Goal: Transaction & Acquisition: Book appointment/travel/reservation

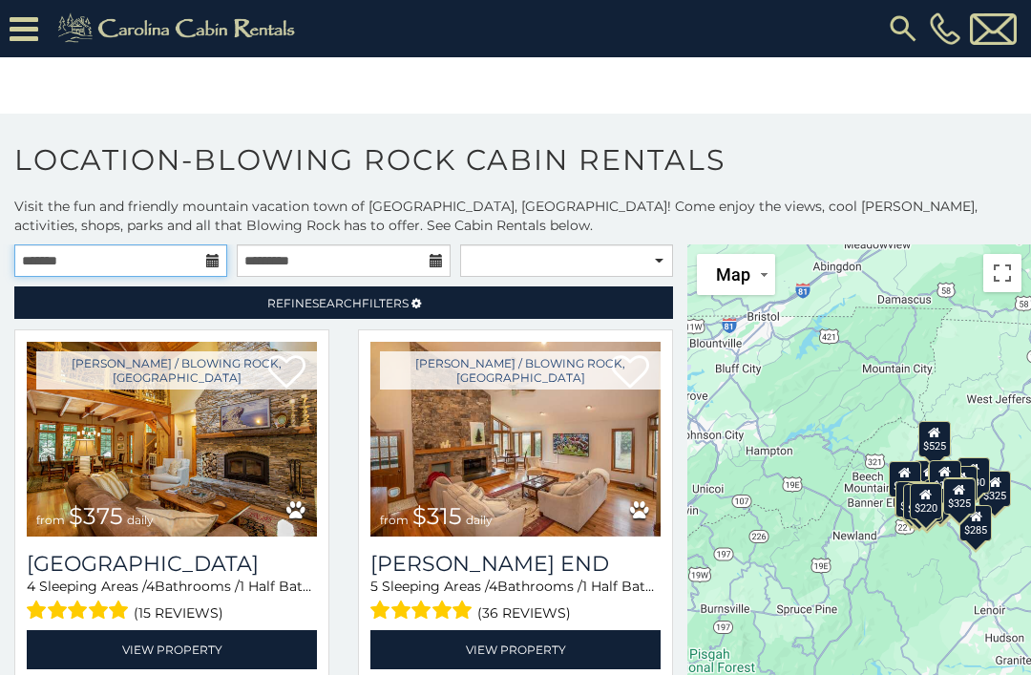
click at [95, 264] on input "text" at bounding box center [120, 260] width 213 height 32
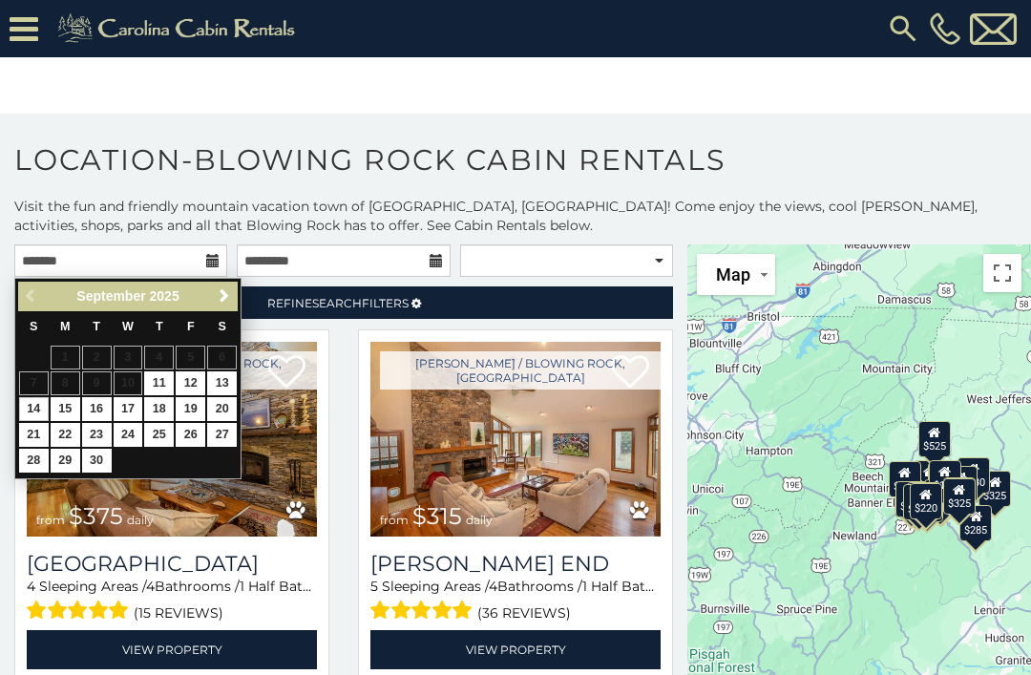
click at [37, 406] on link "14" at bounding box center [34, 409] width 30 height 24
type input "**********"
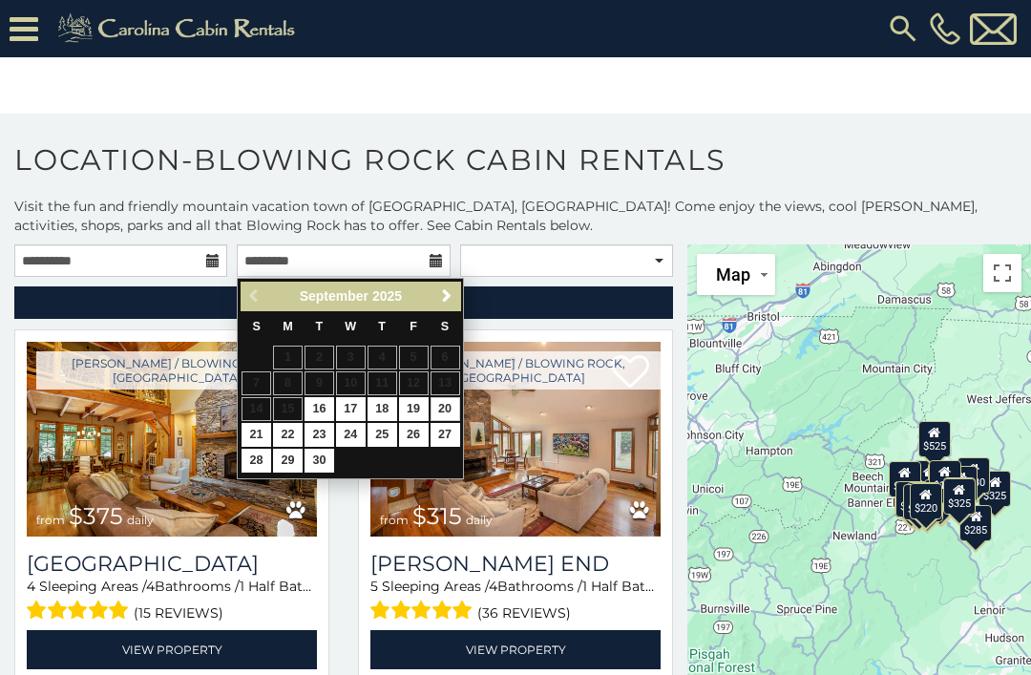
click at [454, 413] on link "20" at bounding box center [446, 409] width 30 height 24
type input "**********"
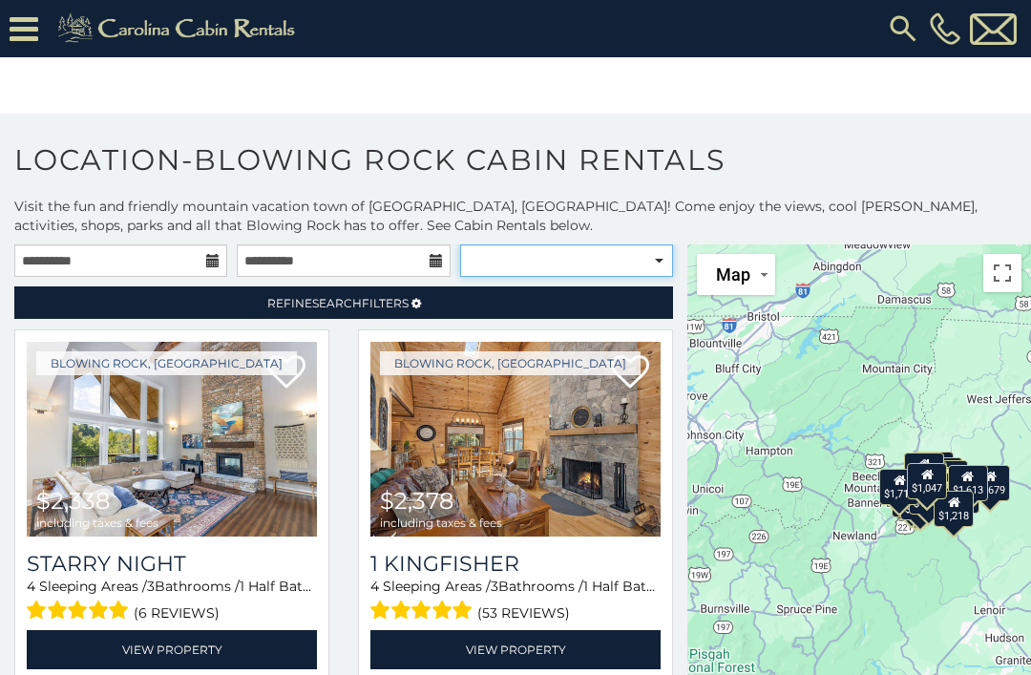
click at [671, 260] on select "**********" at bounding box center [566, 260] width 213 height 32
click at [667, 266] on select "**********" at bounding box center [566, 260] width 213 height 32
select select "**********"
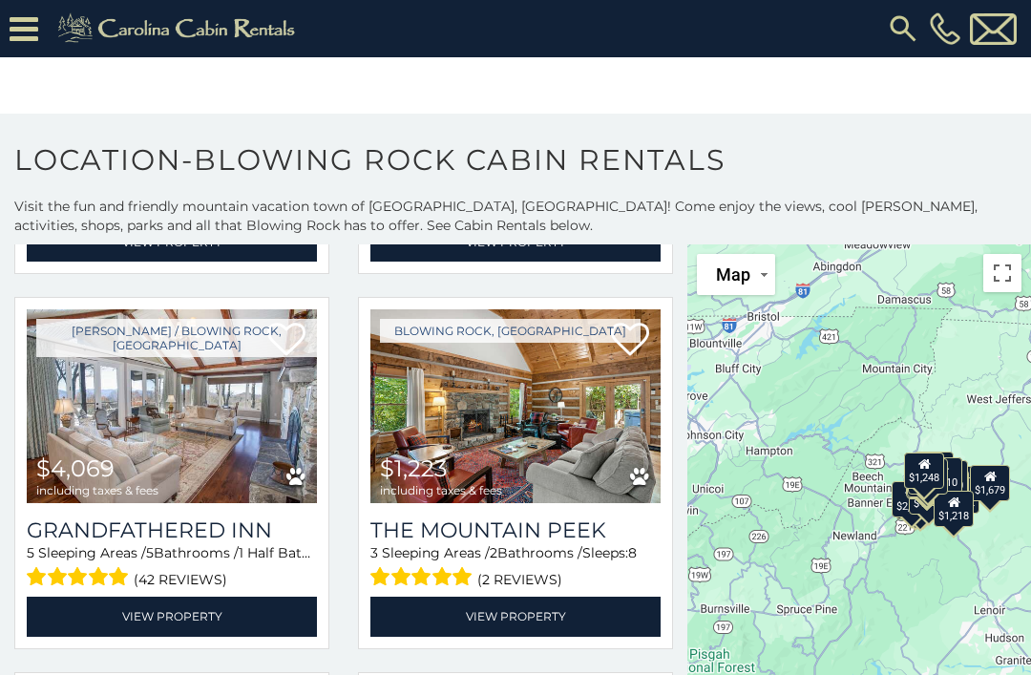
scroll to position [409, 0]
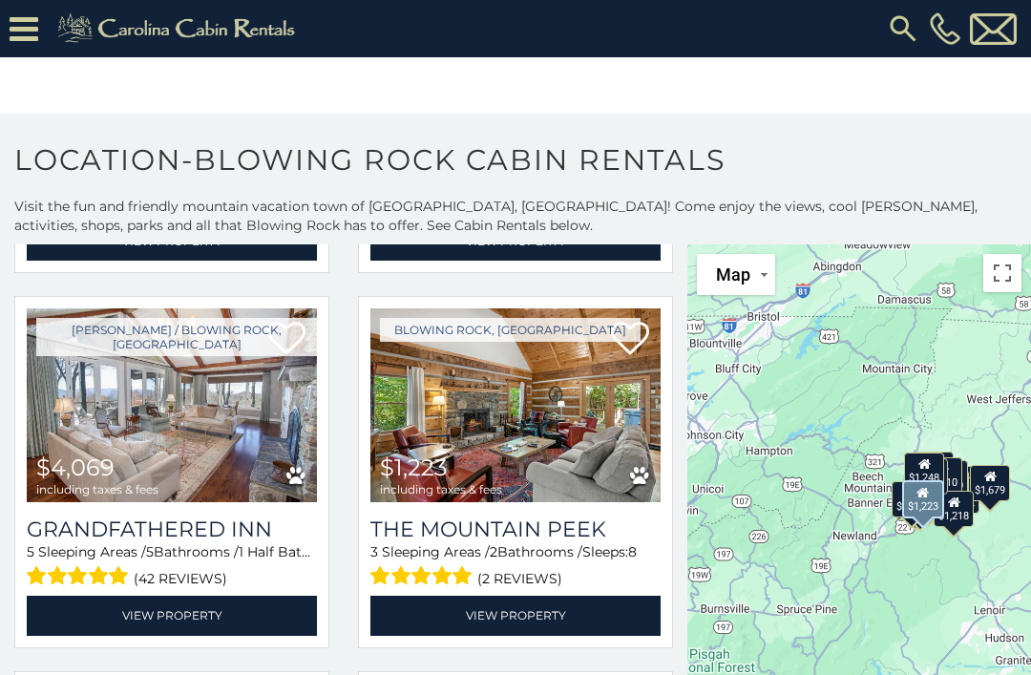
click at [504, 622] on link "View Property" at bounding box center [516, 615] width 290 height 39
click at [518, 606] on link "View Property" at bounding box center [516, 615] width 290 height 39
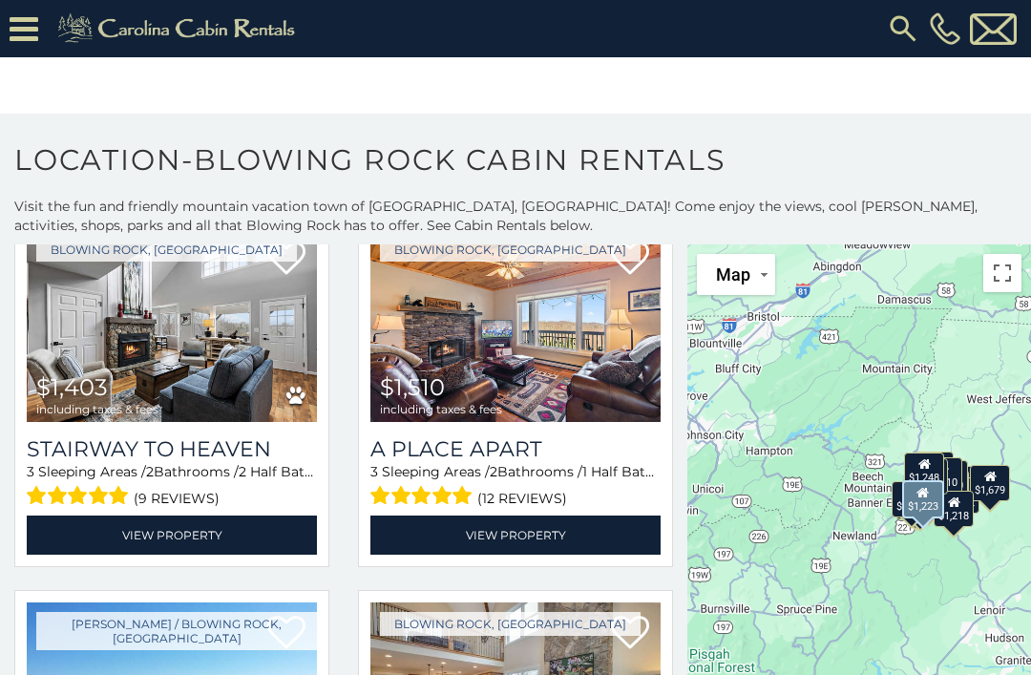
scroll to position [841, 0]
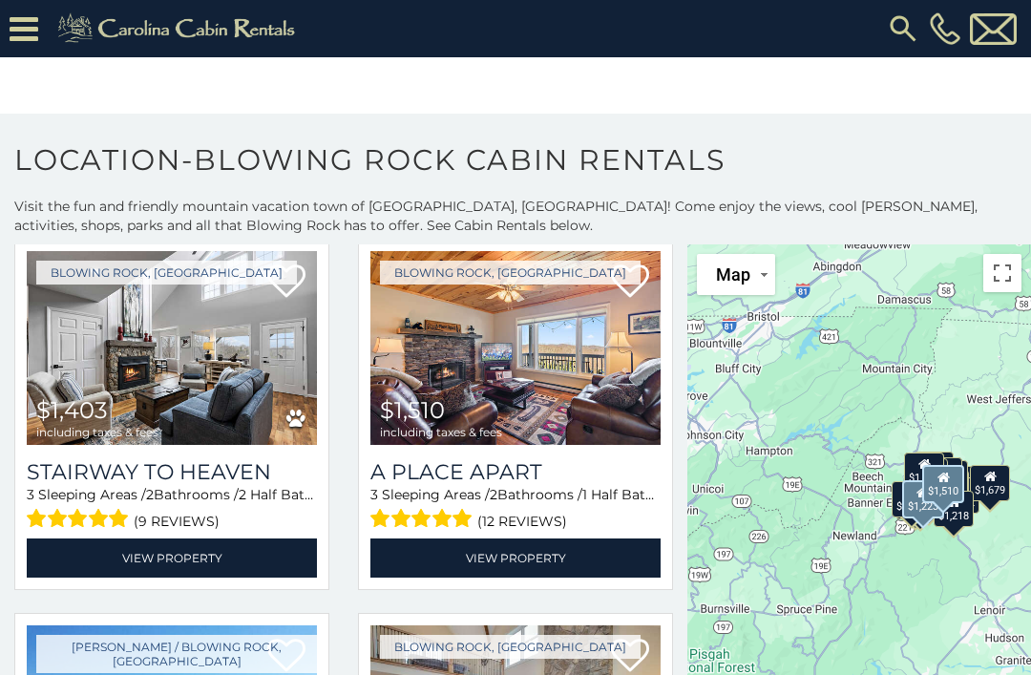
click at [508, 561] on link "View Property" at bounding box center [516, 558] width 290 height 39
click at [497, 561] on link "View Property" at bounding box center [516, 558] width 290 height 39
click at [495, 564] on link "View Property" at bounding box center [516, 558] width 290 height 39
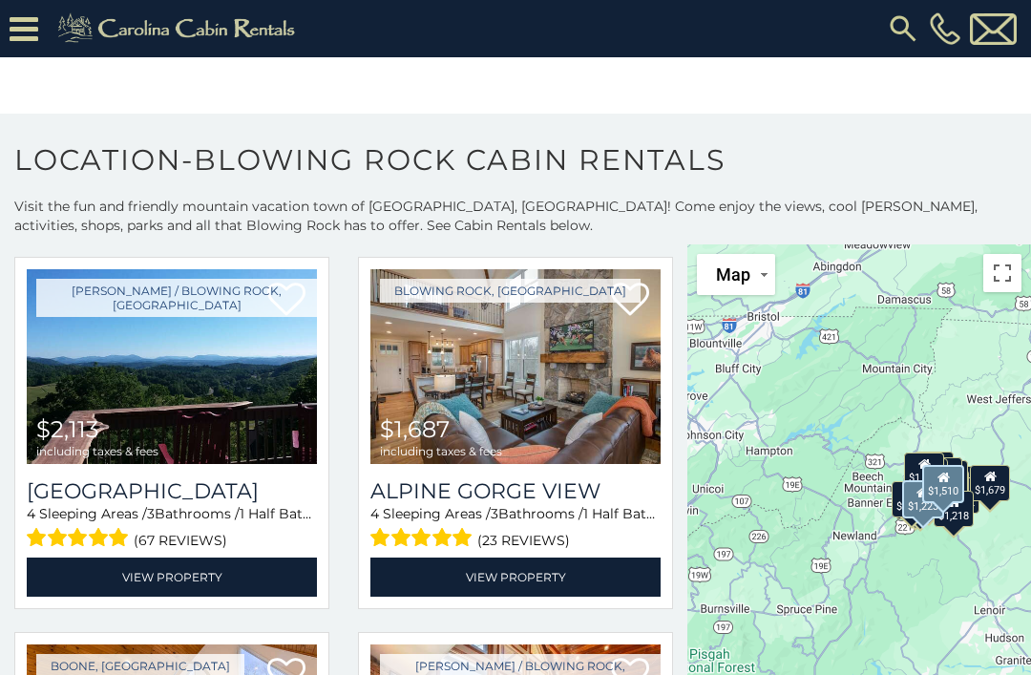
scroll to position [1200, 0]
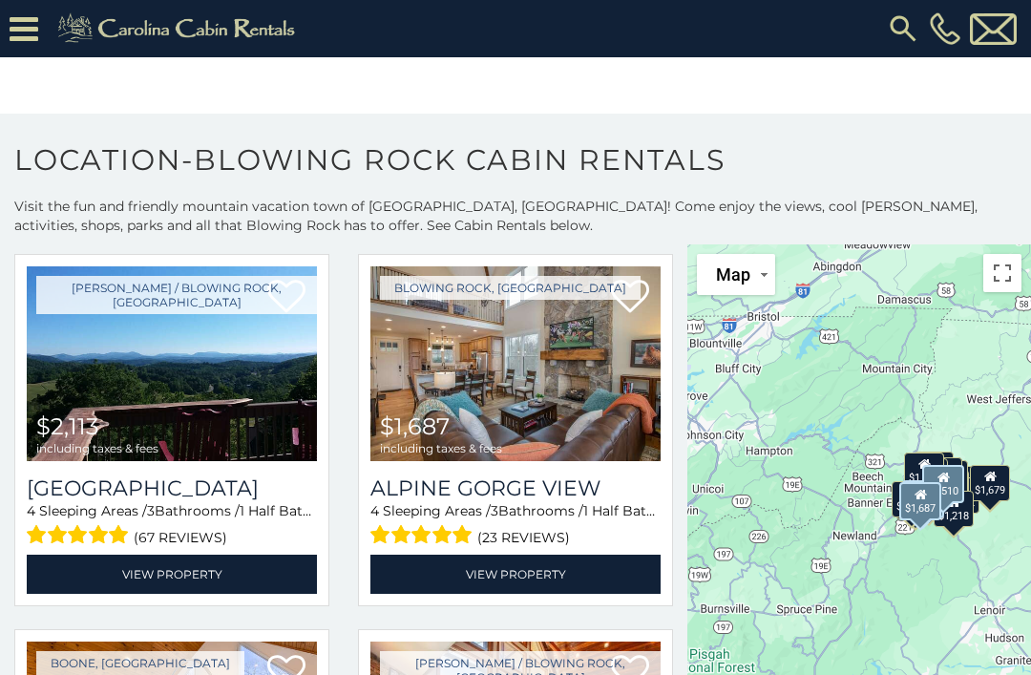
click at [519, 577] on link "View Property" at bounding box center [516, 574] width 290 height 39
click at [527, 567] on link "View Property" at bounding box center [516, 574] width 290 height 39
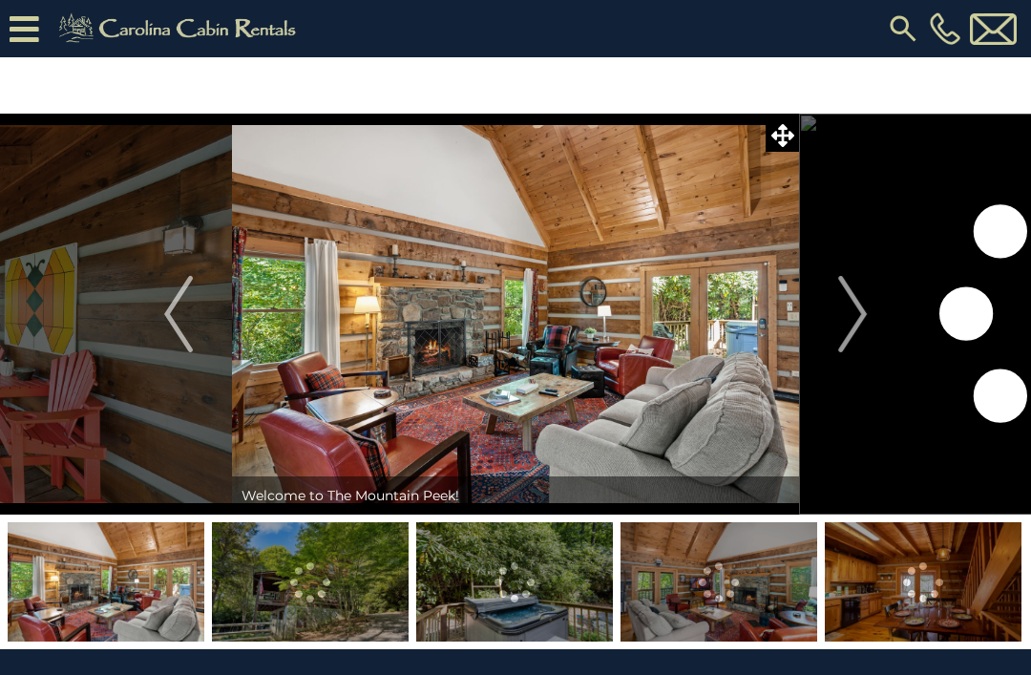
click at [855, 326] on img "Next" at bounding box center [852, 314] width 29 height 76
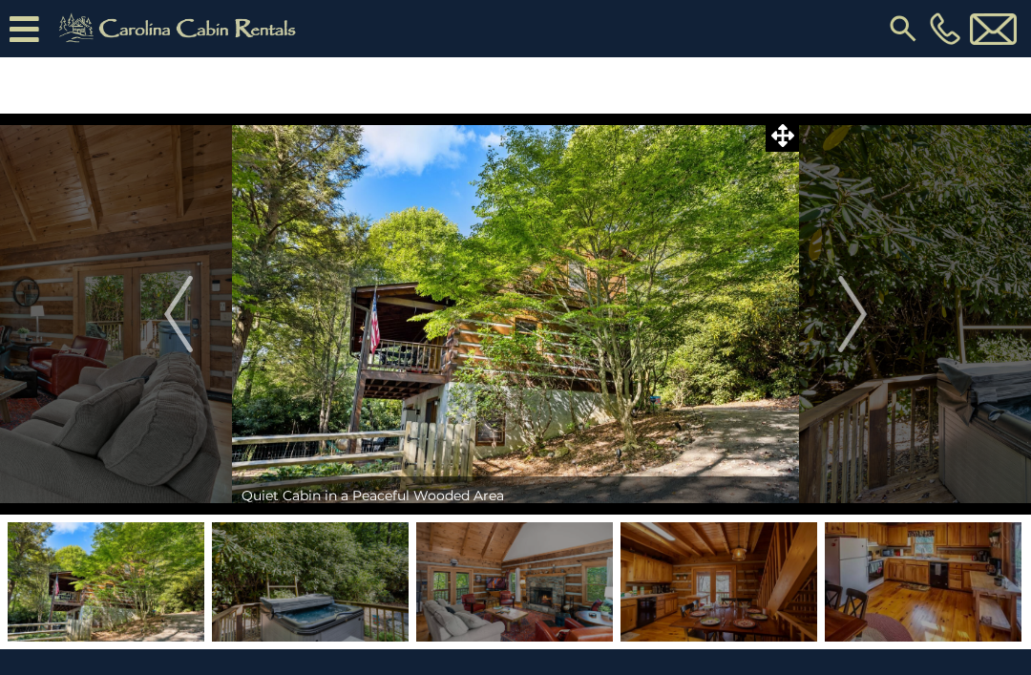
click at [857, 331] on img "Next" at bounding box center [852, 314] width 29 height 76
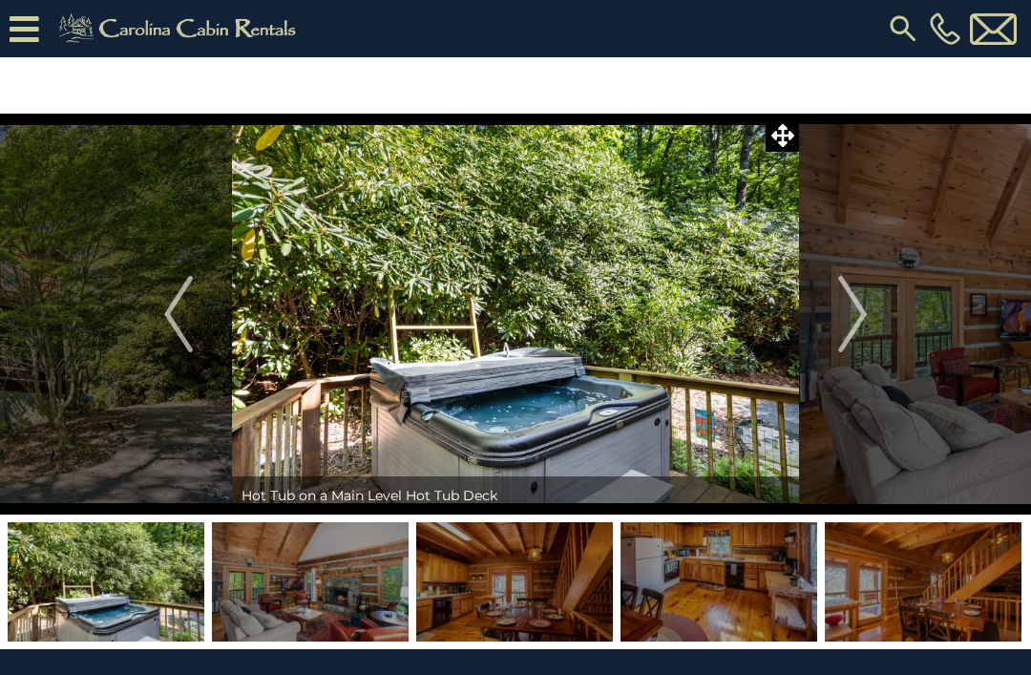
click at [856, 320] on img "Next" at bounding box center [852, 314] width 29 height 76
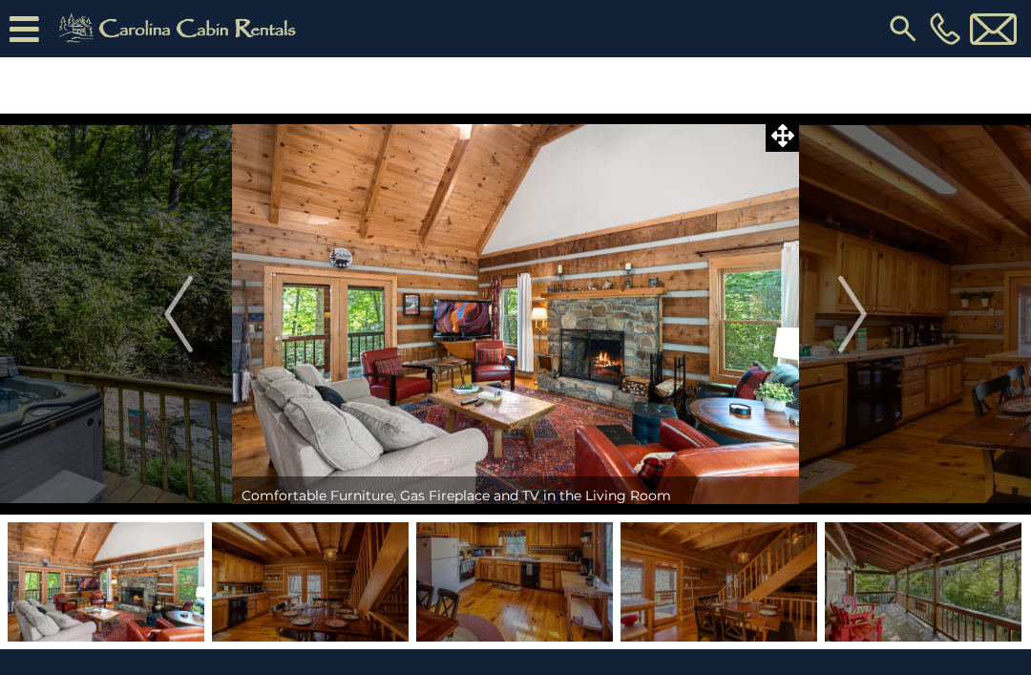
click at [848, 337] on img "Next" at bounding box center [852, 314] width 29 height 76
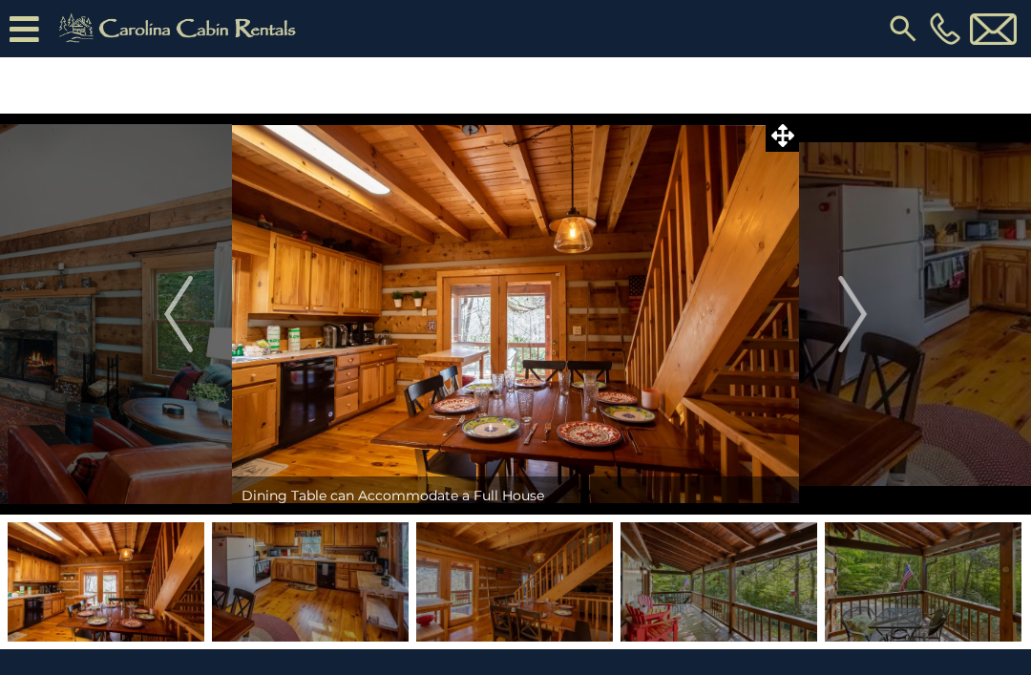
click at [831, 341] on button "Next" at bounding box center [852, 314] width 107 height 401
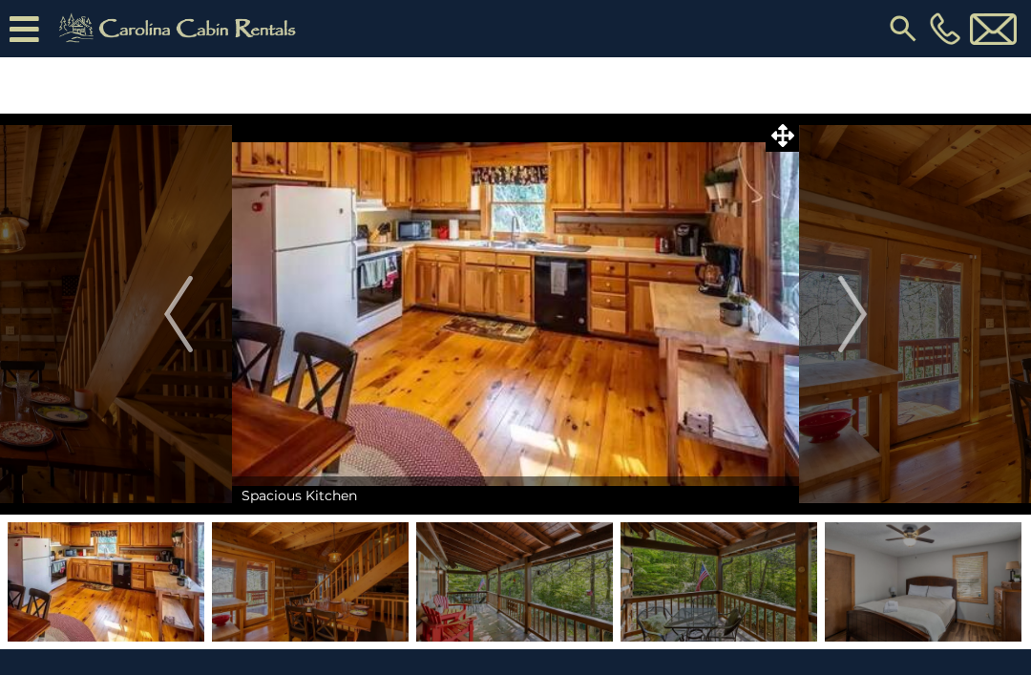
click at [830, 327] on button "Next" at bounding box center [852, 314] width 107 height 401
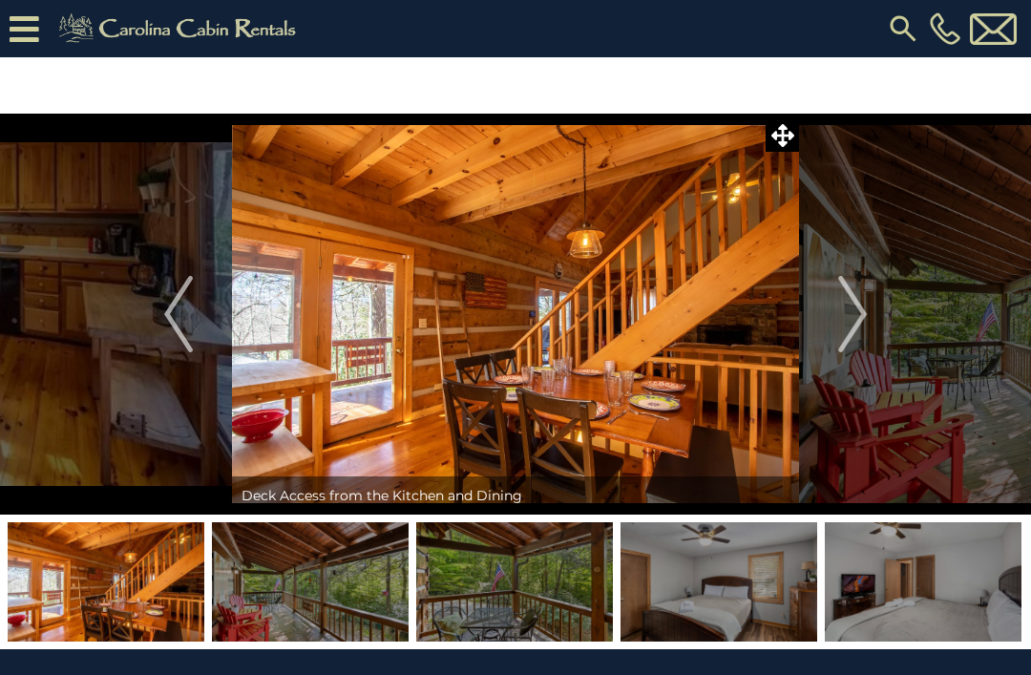
click at [843, 322] on img "Next" at bounding box center [852, 314] width 29 height 76
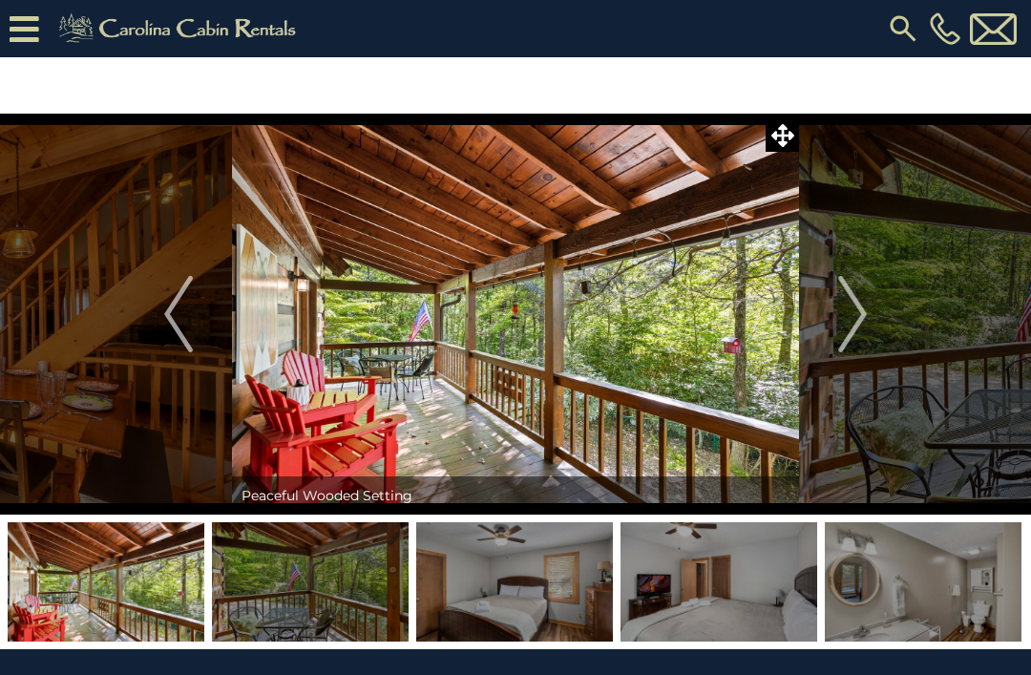
click at [856, 324] on img "Next" at bounding box center [852, 314] width 29 height 76
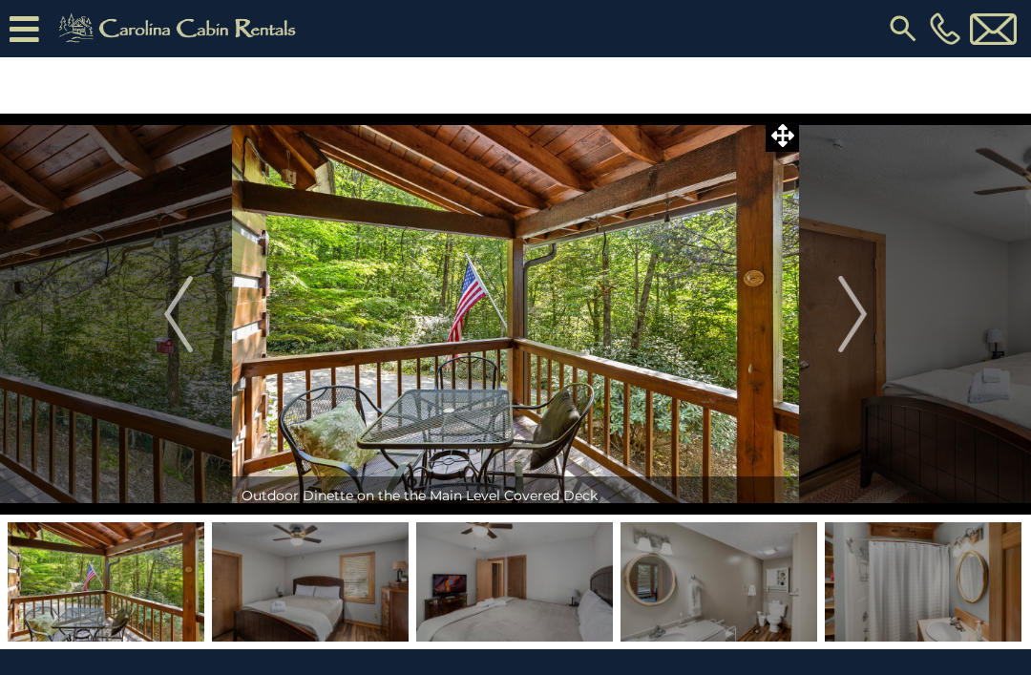
click at [849, 321] on img "Next" at bounding box center [852, 314] width 29 height 76
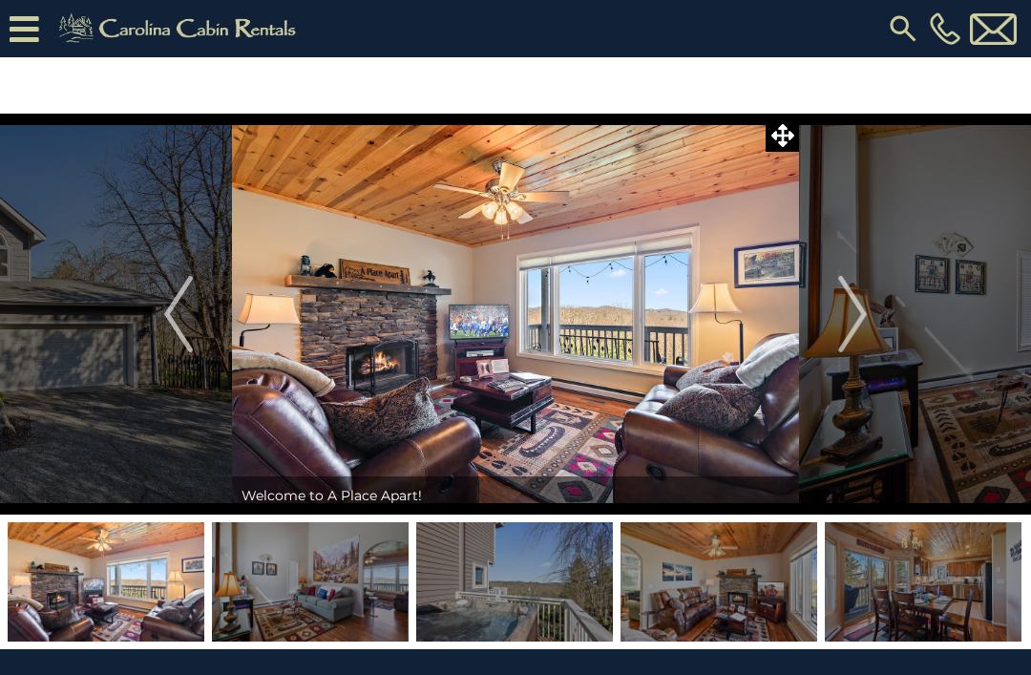
click at [859, 317] on img "Next" at bounding box center [852, 314] width 29 height 76
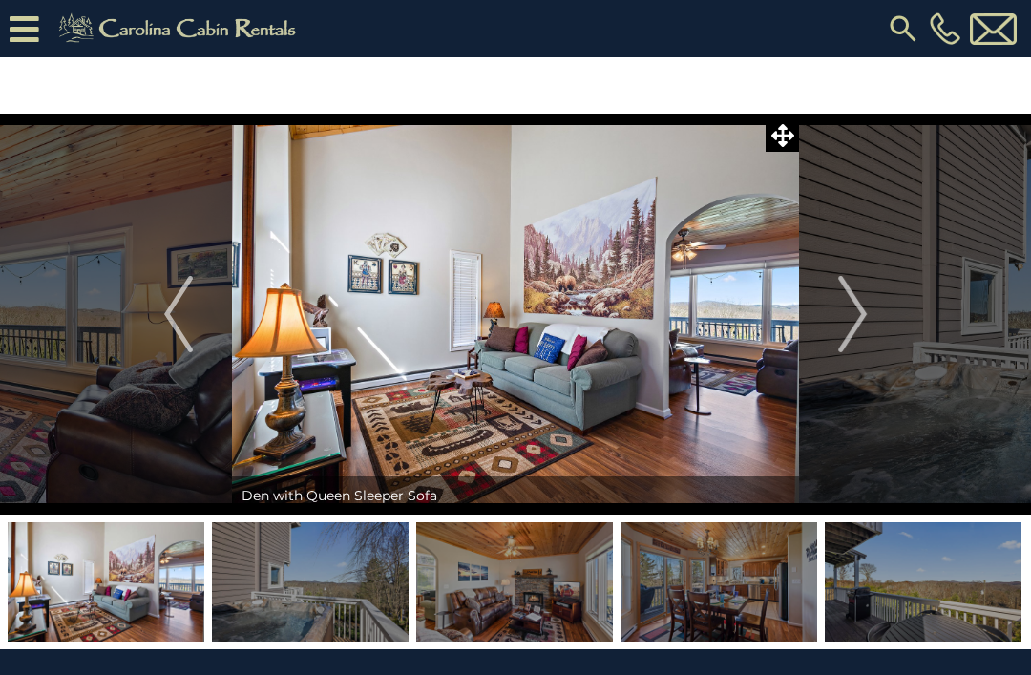
click at [847, 330] on img "Next" at bounding box center [852, 314] width 29 height 76
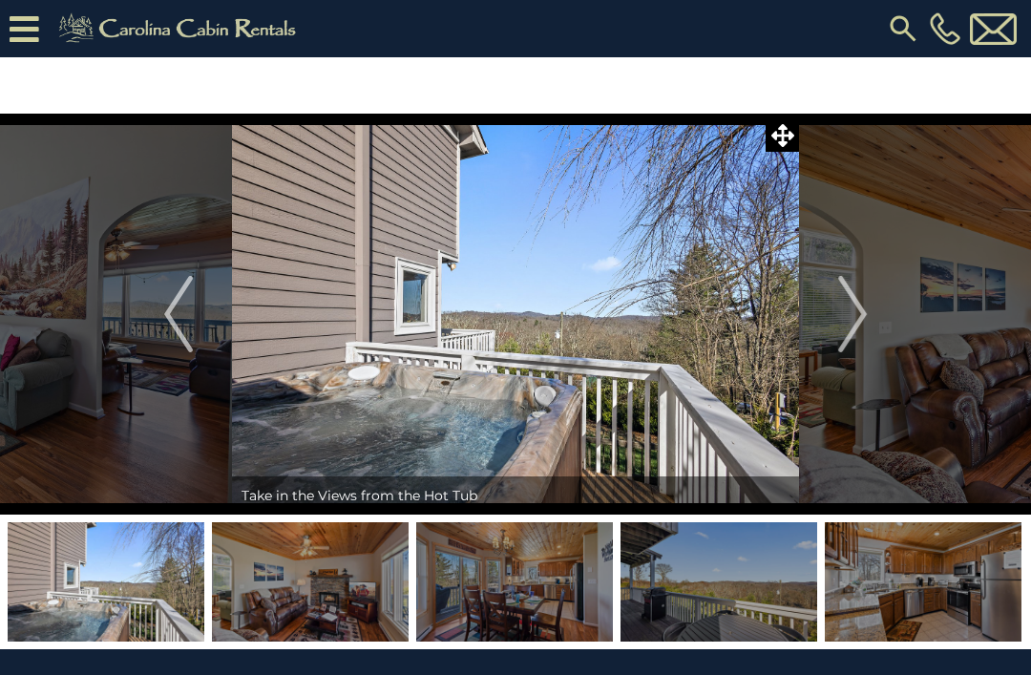
click at [860, 323] on img "Next" at bounding box center [852, 314] width 29 height 76
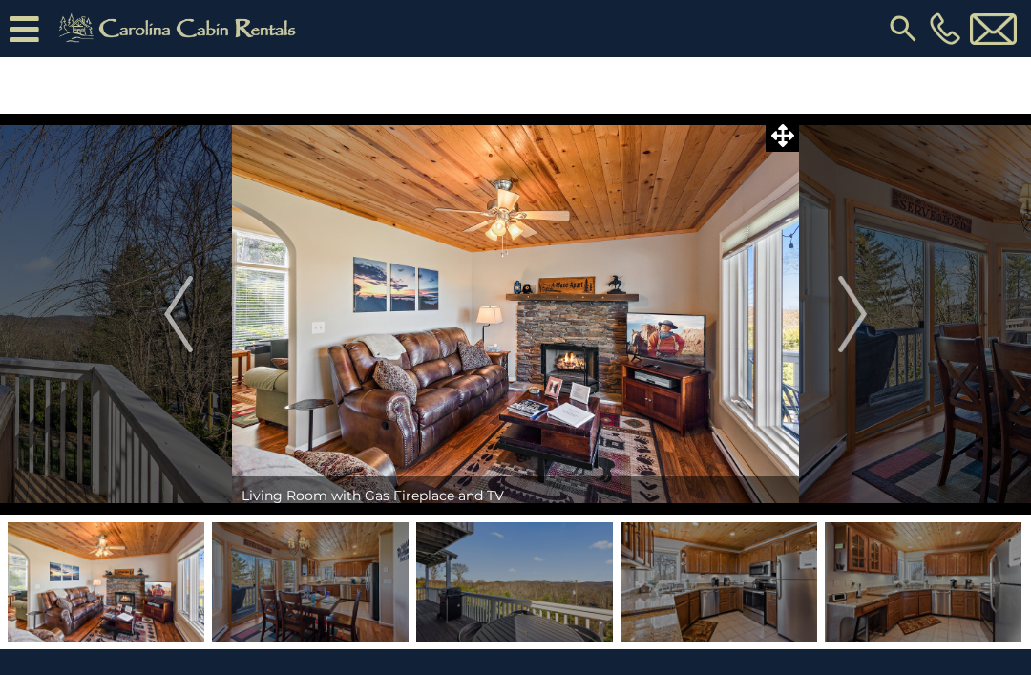
click at [854, 326] on img "Next" at bounding box center [852, 314] width 29 height 76
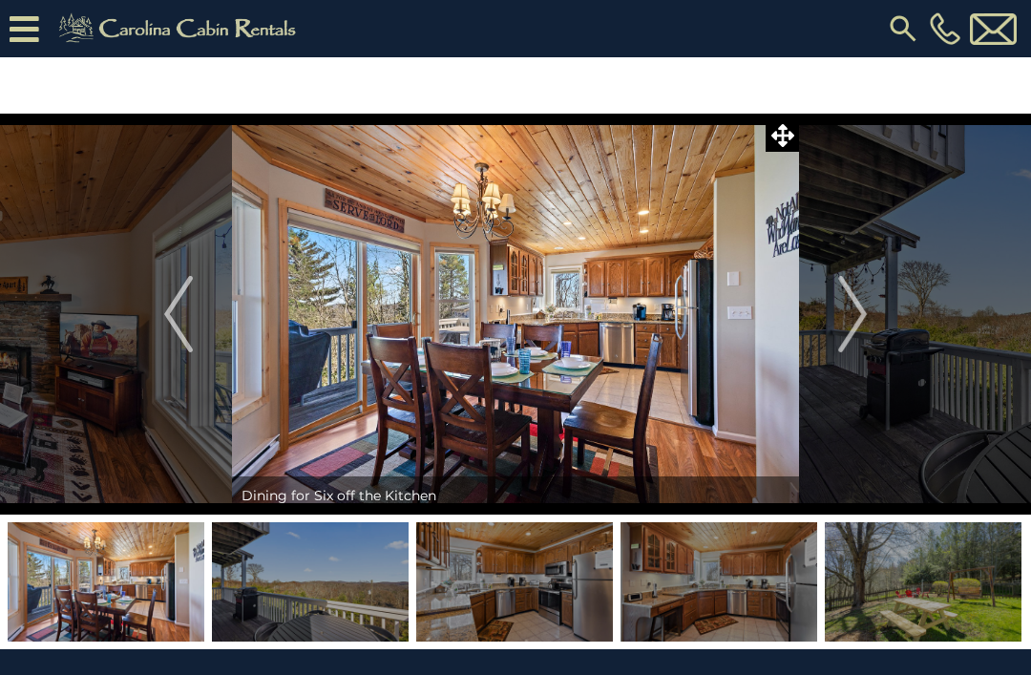
click at [841, 320] on img "Next" at bounding box center [852, 314] width 29 height 76
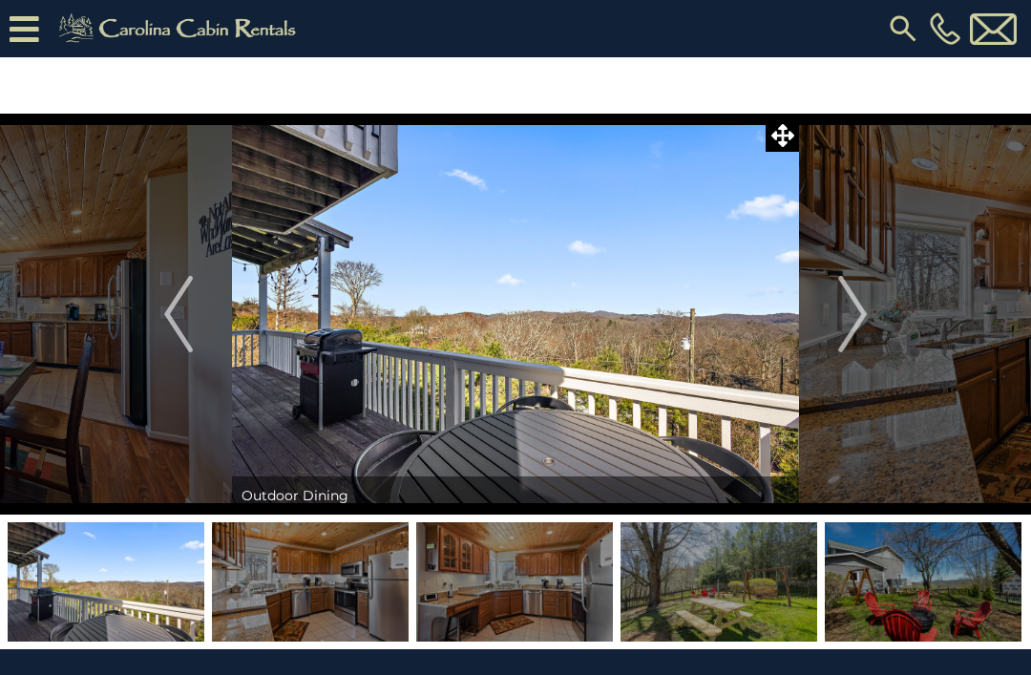
click at [853, 328] on img "Next" at bounding box center [852, 314] width 29 height 76
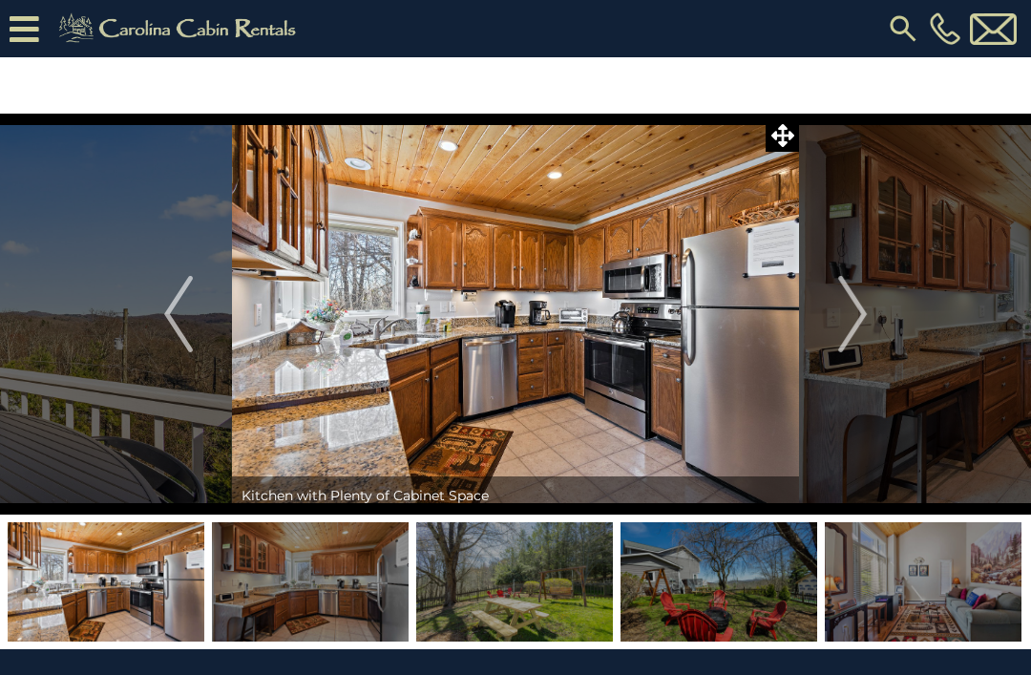
click at [849, 321] on img "Next" at bounding box center [852, 314] width 29 height 76
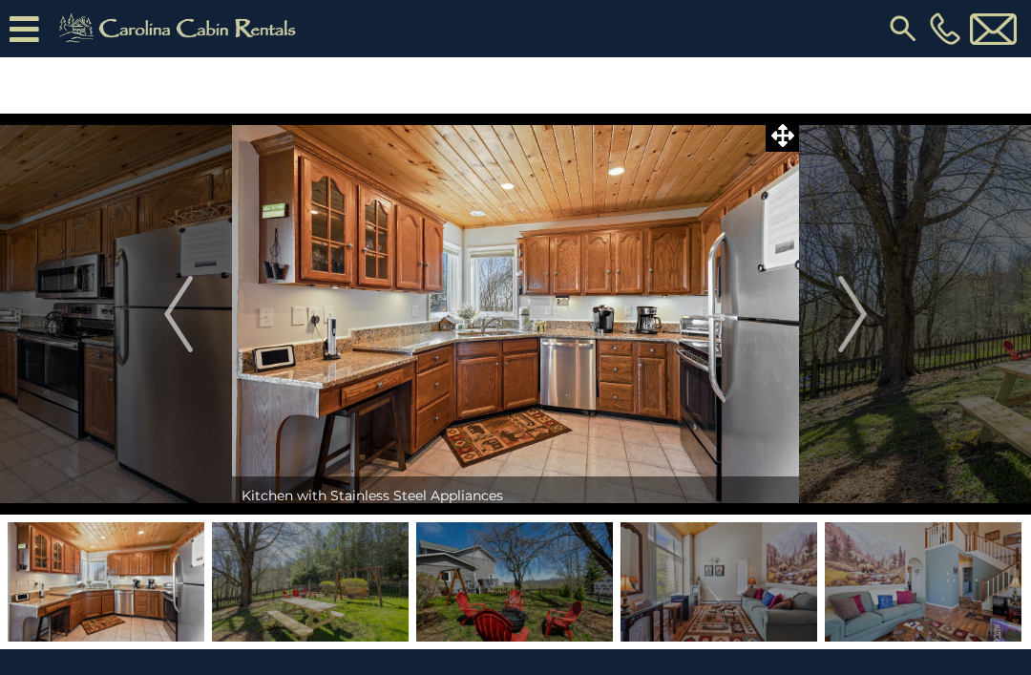
click at [861, 310] on img "Next" at bounding box center [852, 314] width 29 height 76
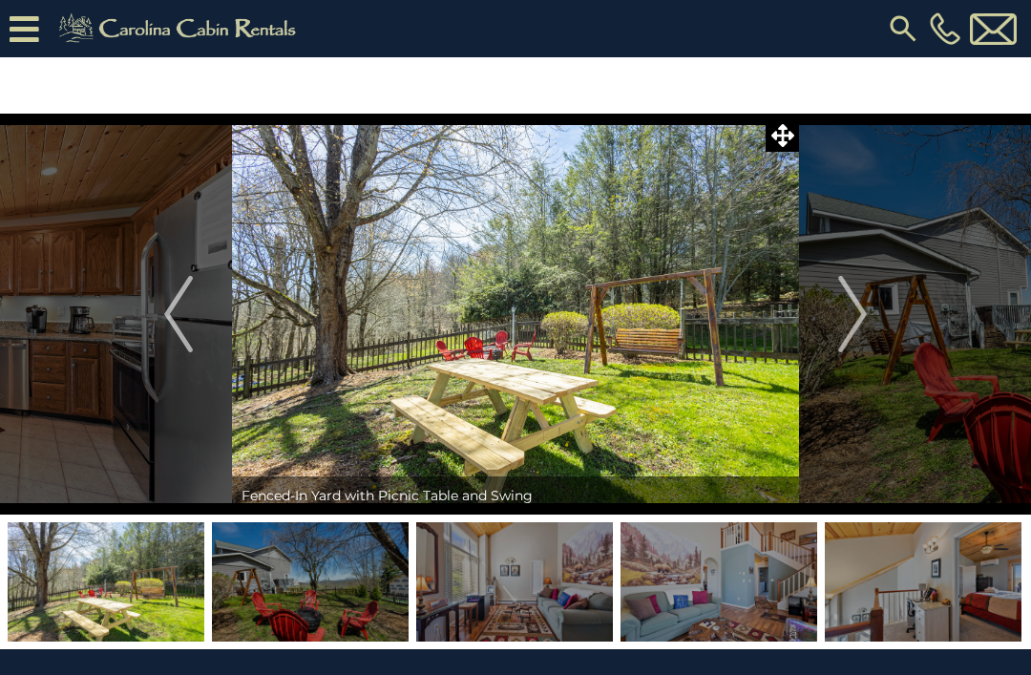
click at [849, 324] on img "Next" at bounding box center [852, 314] width 29 height 76
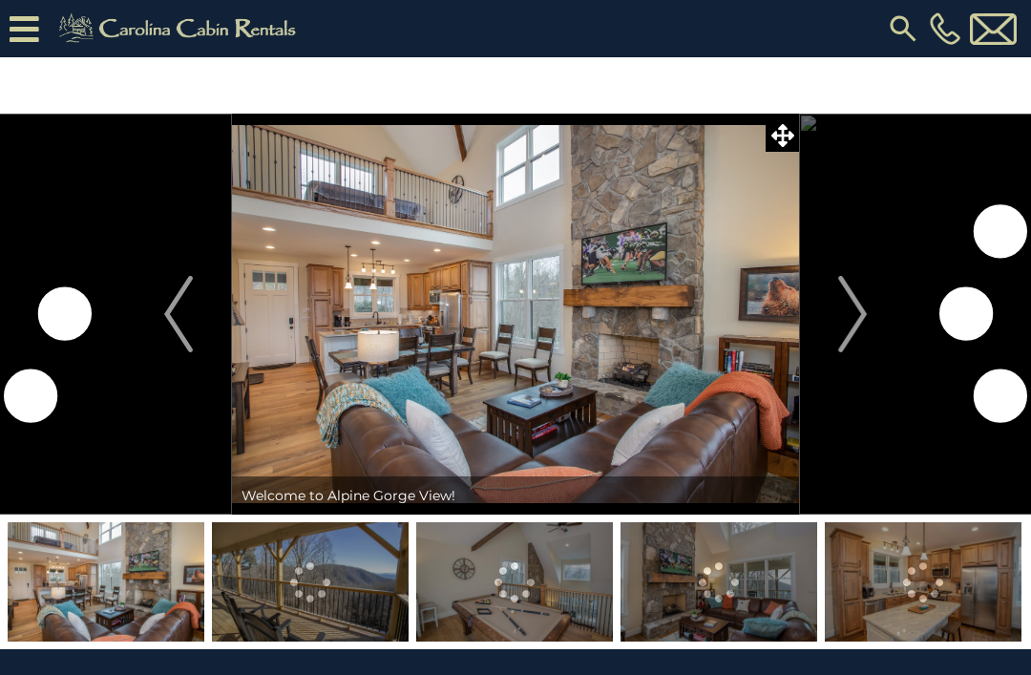
click at [851, 327] on img "Next" at bounding box center [852, 314] width 29 height 76
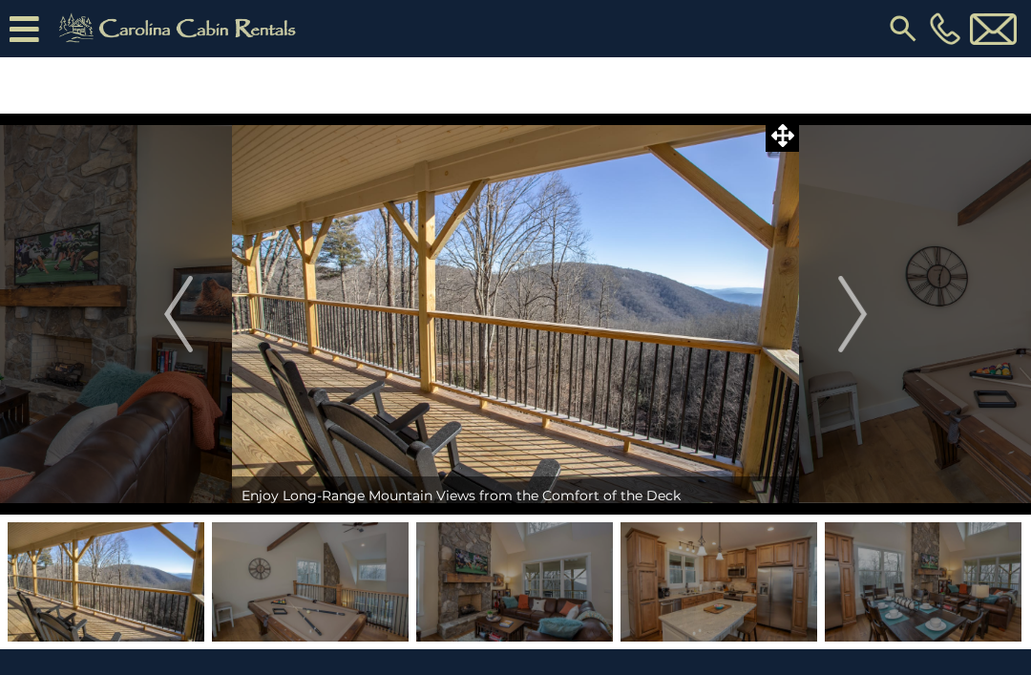
click at [849, 327] on img "Next" at bounding box center [852, 314] width 29 height 76
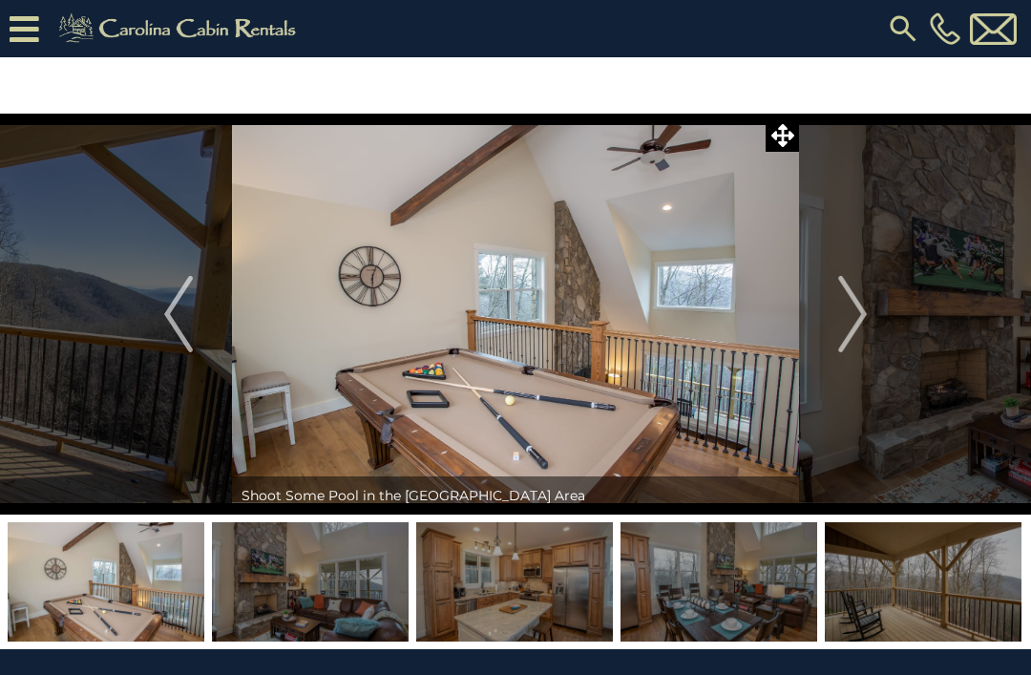
click at [831, 328] on button "Next" at bounding box center [852, 314] width 107 height 401
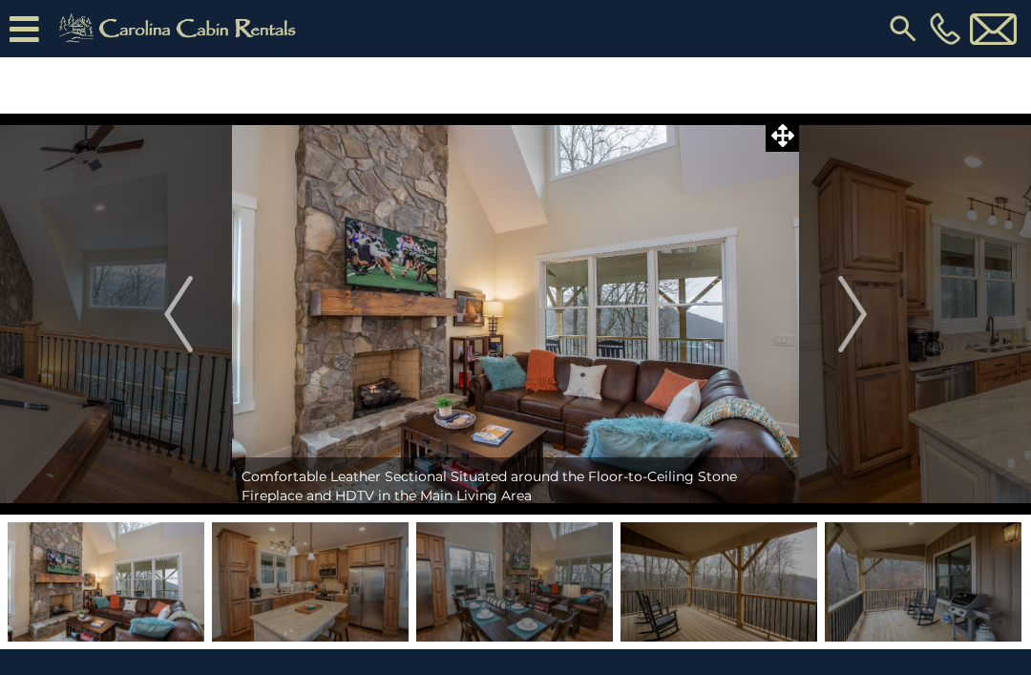
click at [858, 319] on img "Next" at bounding box center [852, 314] width 29 height 76
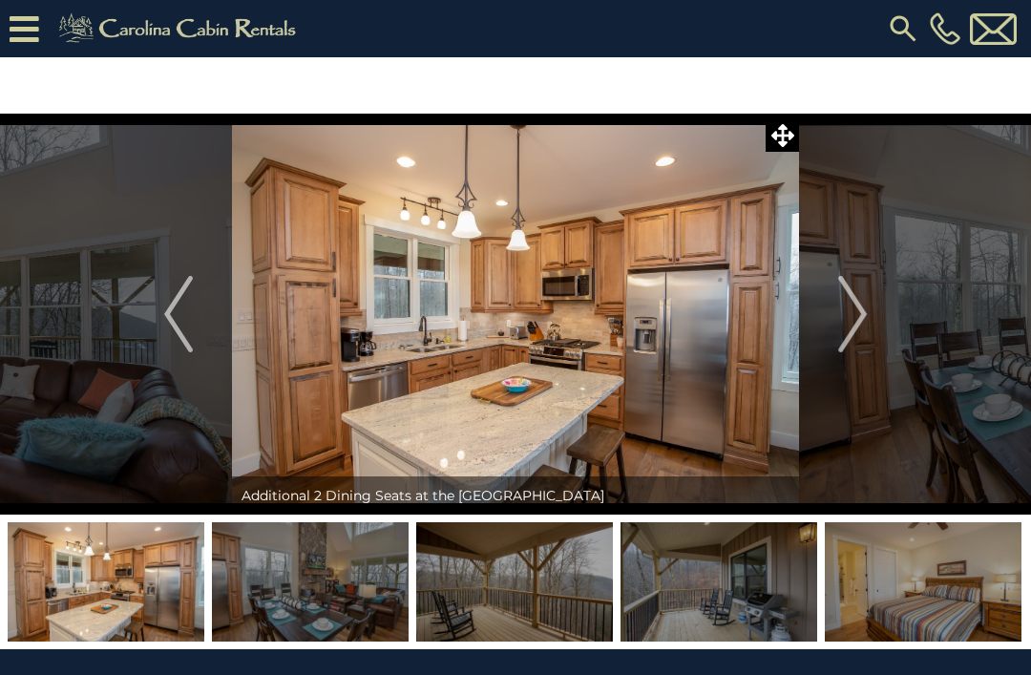
click at [840, 322] on img "Next" at bounding box center [852, 314] width 29 height 76
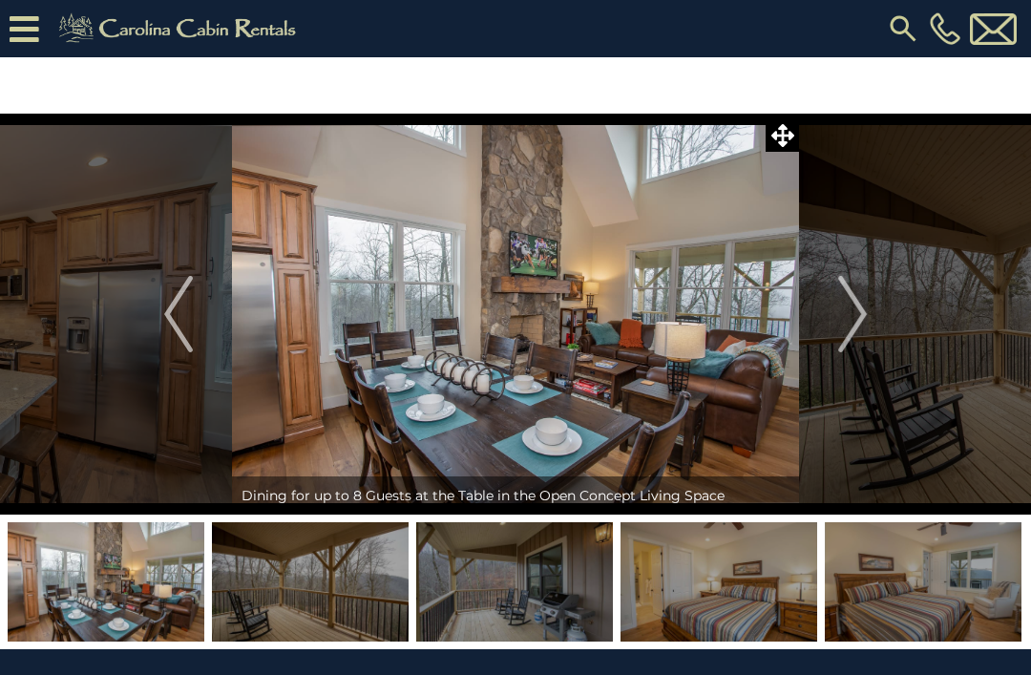
click at [854, 322] on img "Next" at bounding box center [852, 314] width 29 height 76
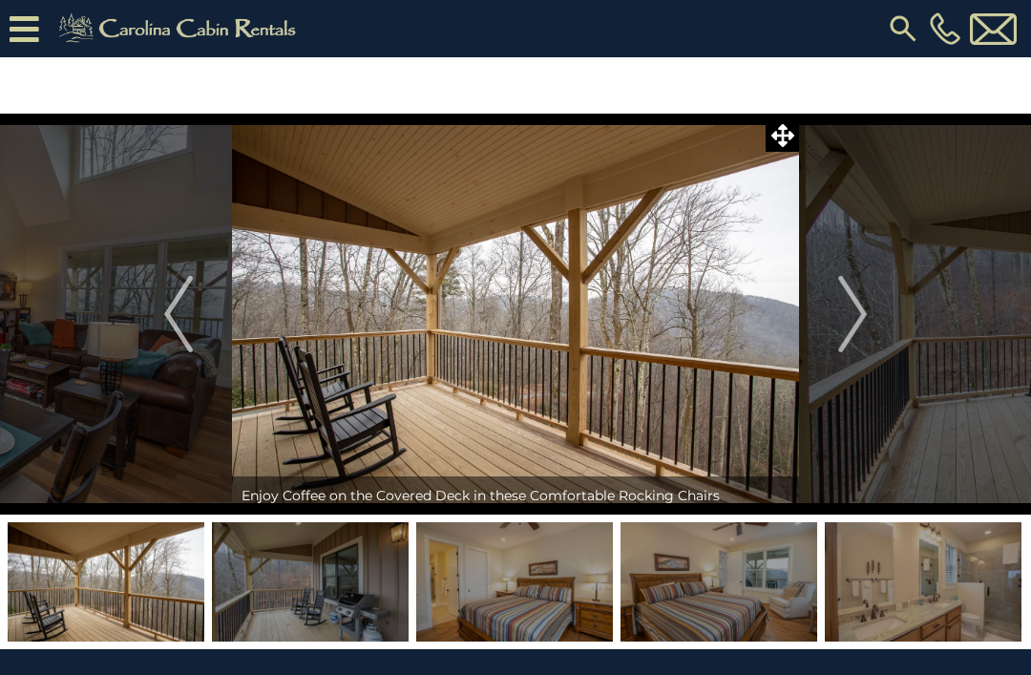
click at [843, 332] on img "Next" at bounding box center [852, 314] width 29 height 76
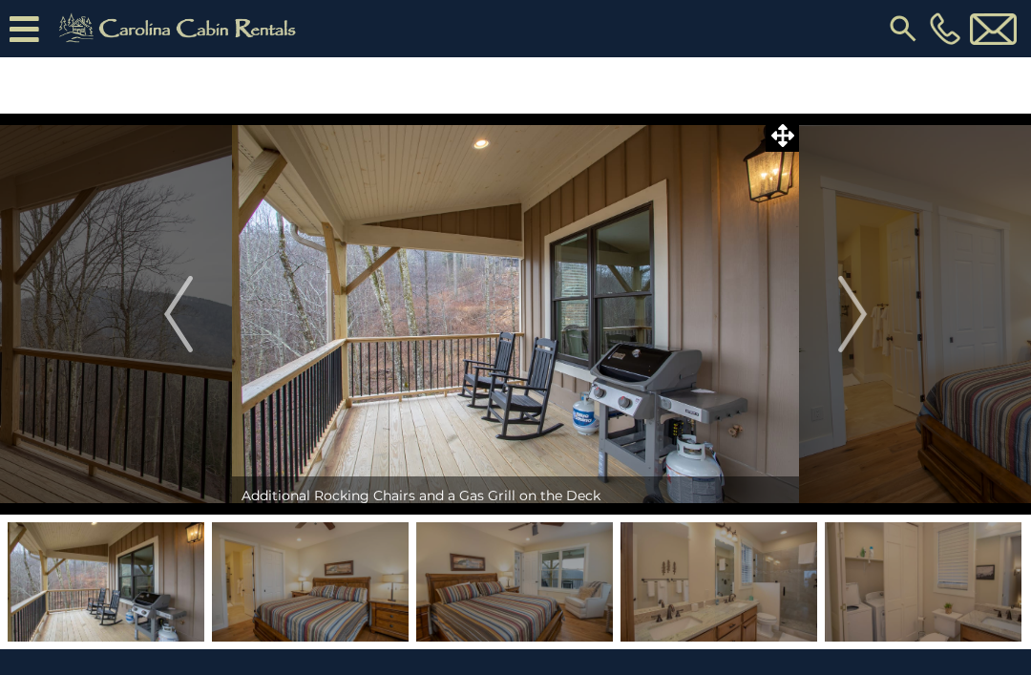
click at [862, 330] on img "Next" at bounding box center [852, 314] width 29 height 76
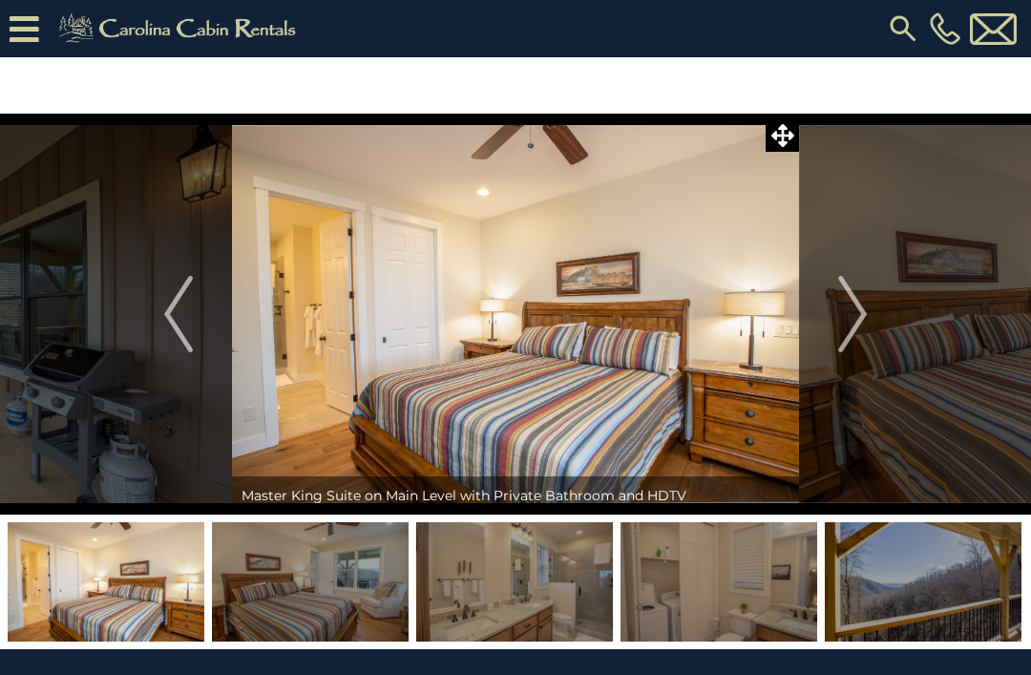
click at [861, 331] on img "Next" at bounding box center [852, 314] width 29 height 76
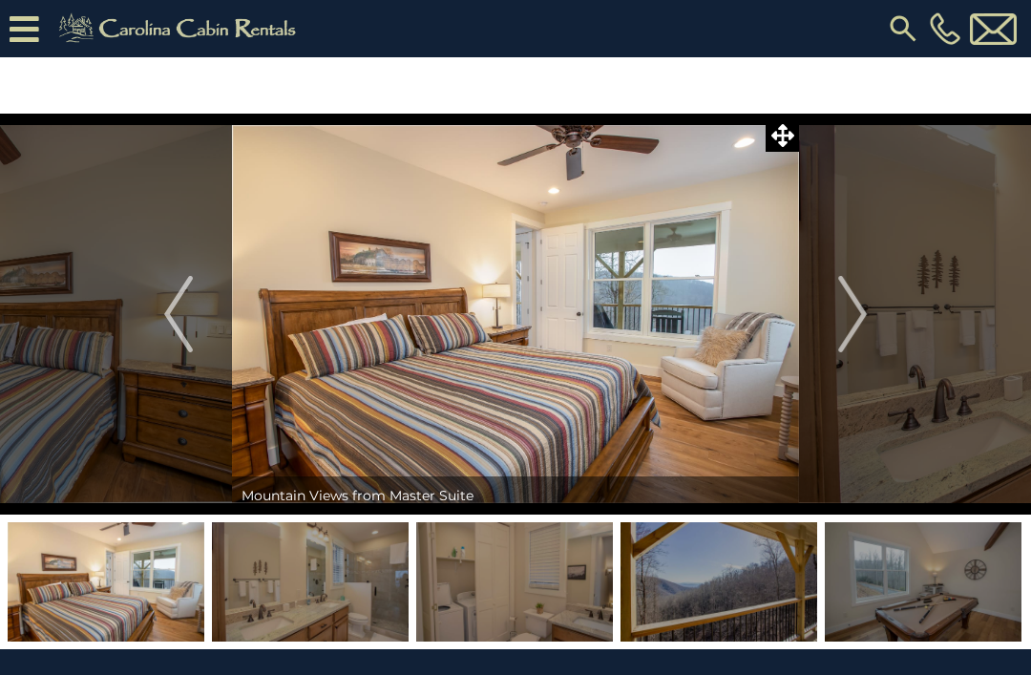
click at [853, 322] on img "Next" at bounding box center [852, 314] width 29 height 76
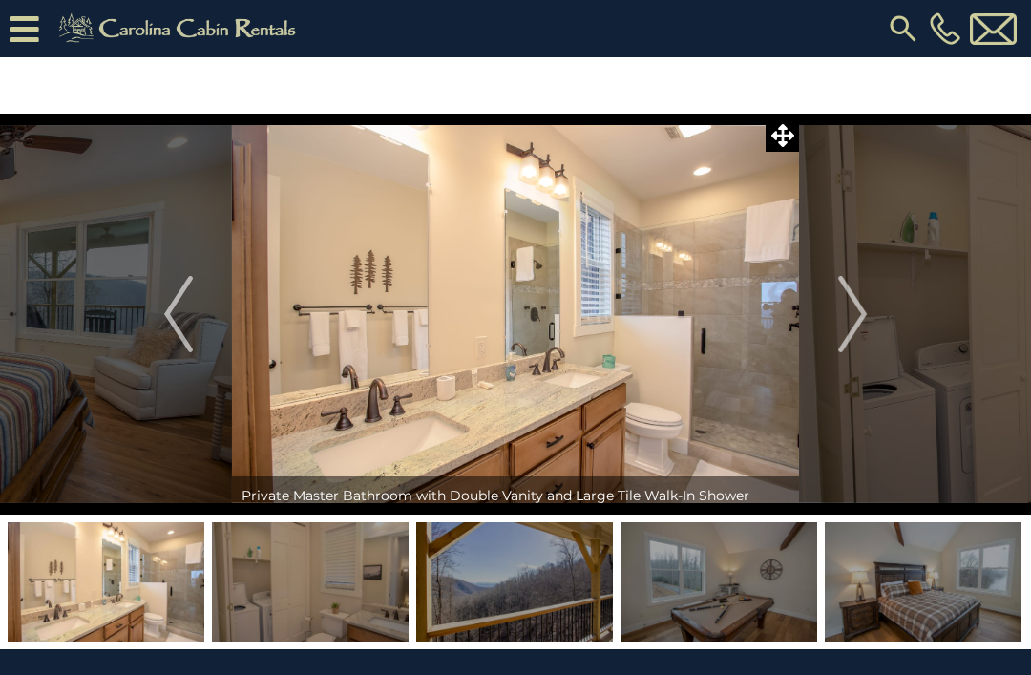
click at [845, 325] on img "Next" at bounding box center [852, 314] width 29 height 76
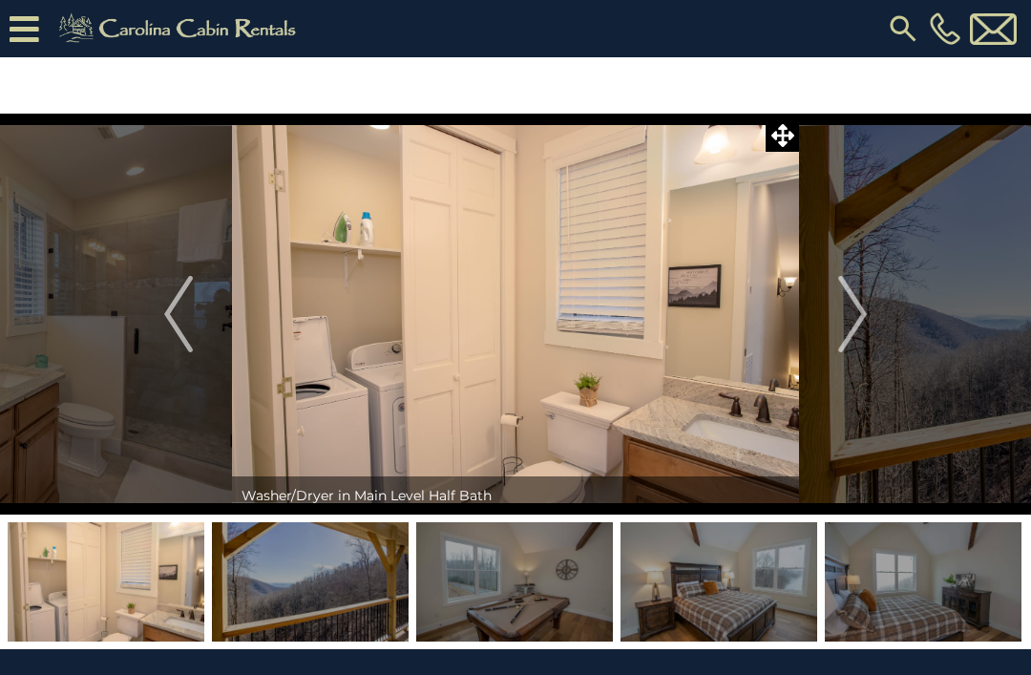
click at [836, 325] on button "Next" at bounding box center [852, 314] width 107 height 401
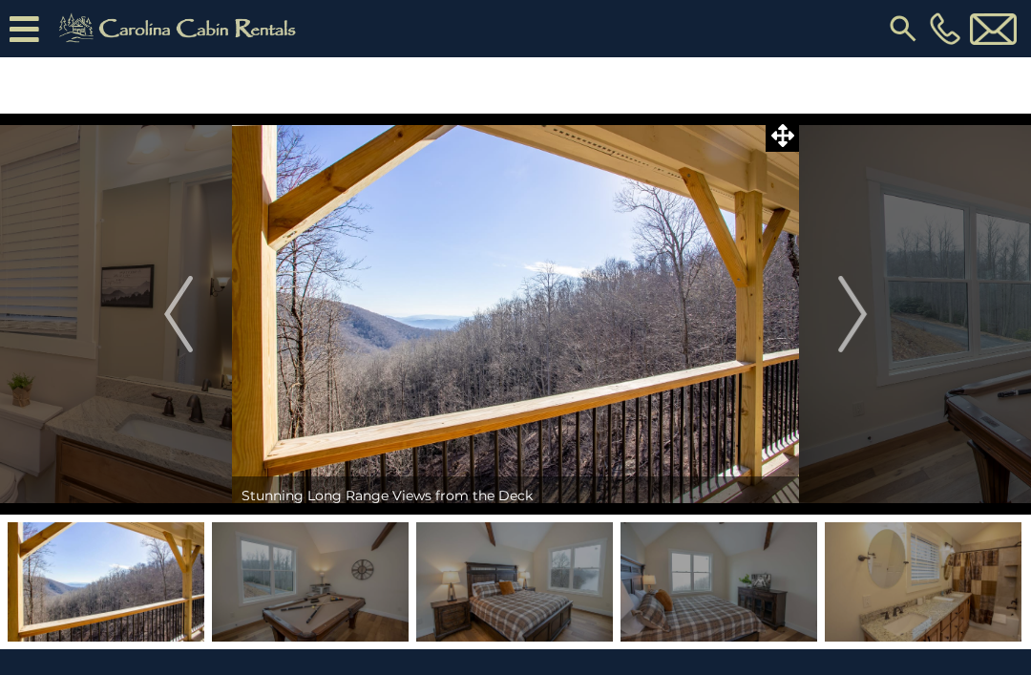
click at [844, 320] on img "Next" at bounding box center [852, 314] width 29 height 76
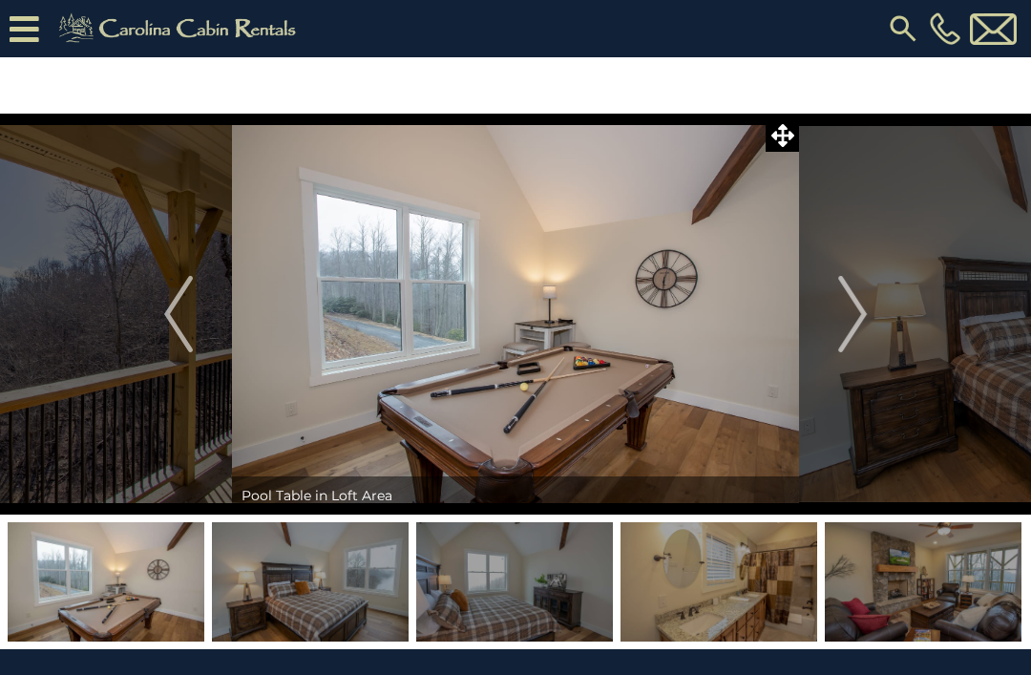
click at [160, 330] on button "Previous" at bounding box center [178, 314] width 107 height 401
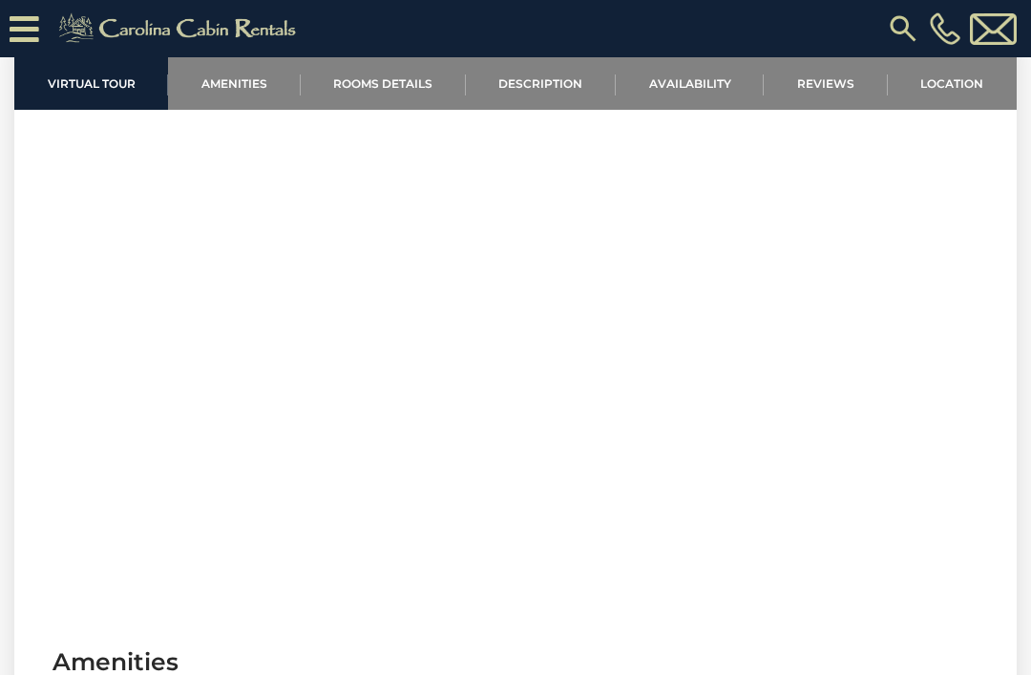
scroll to position [727, 0]
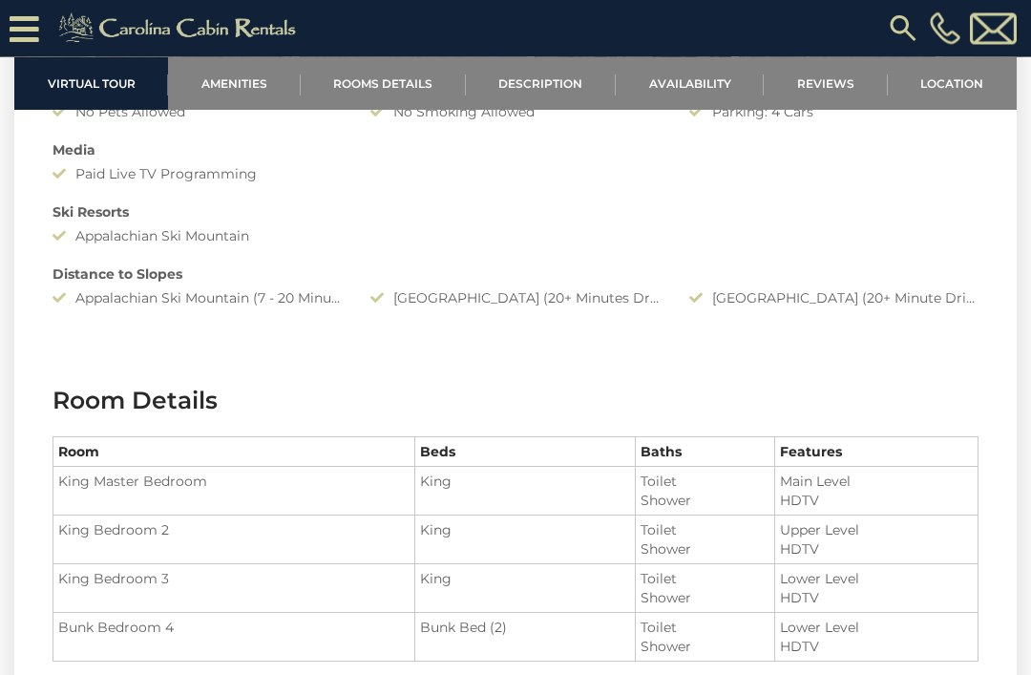
scroll to position [1673, 0]
